Goal: Navigation & Orientation: Find specific page/section

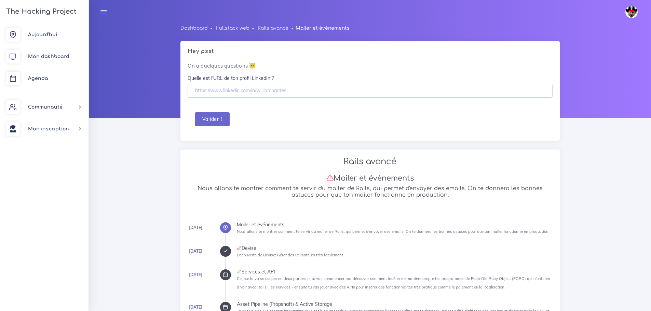
scroll to position [1283, 0]
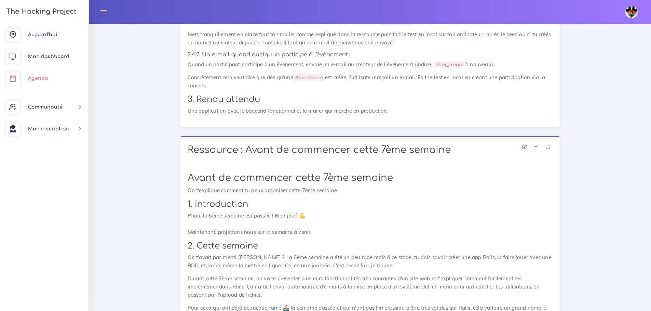
click at [37, 76] on span "Agenda" at bounding box center [38, 78] width 20 height 5
click at [48, 64] on link "Mon dashboard" at bounding box center [44, 57] width 89 height 22
click at [34, 35] on span "Aujourd'hui" at bounding box center [42, 34] width 29 height 5
click at [38, 38] on link "Aujourd'hui" at bounding box center [44, 35] width 89 height 22
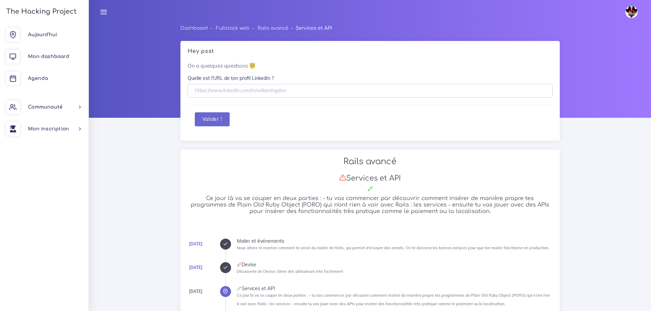
scroll to position [410, 0]
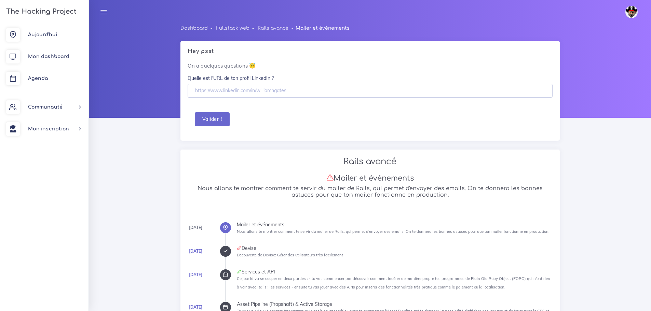
scroll to position [1265, 0]
